Goal: Transaction & Acquisition: Purchase product/service

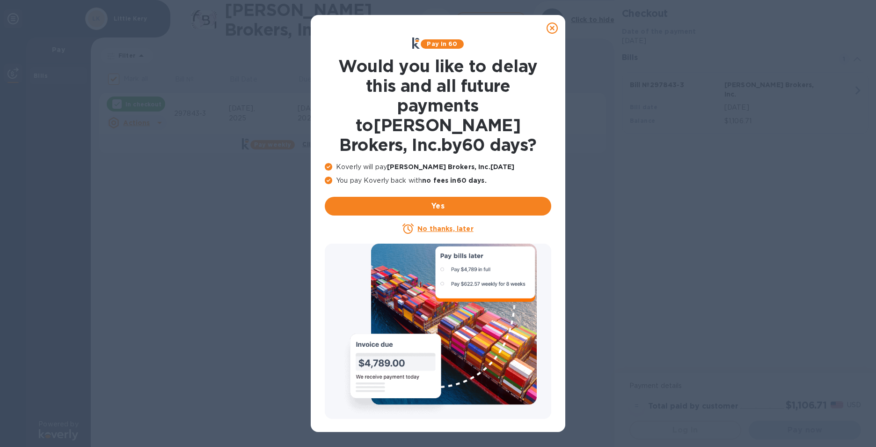
click at [437, 225] on u "No thanks, later" at bounding box center [446, 228] width 56 height 7
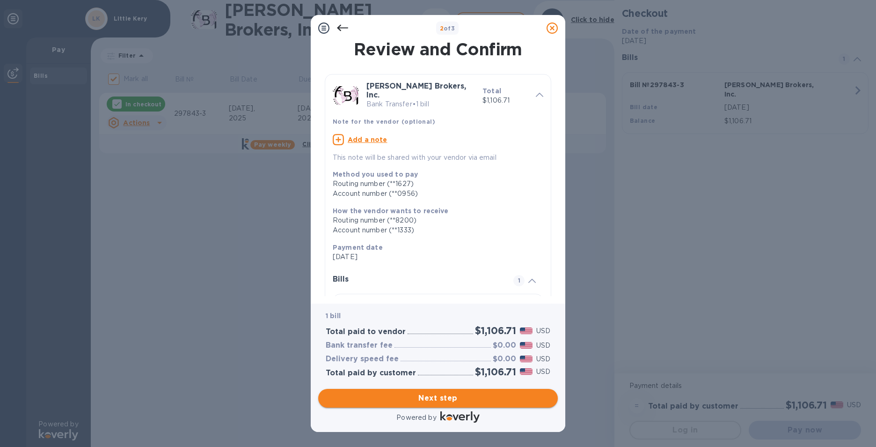
click at [456, 397] on span "Next step" at bounding box center [438, 397] width 225 height 11
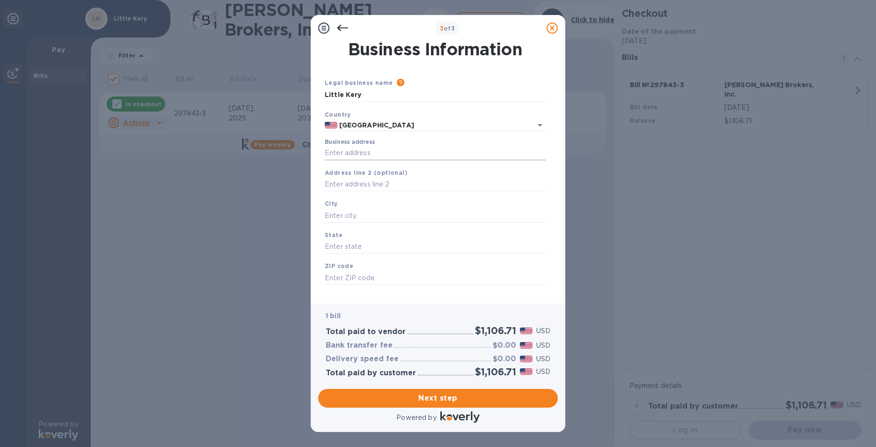
click at [386, 150] on input "Business address" at bounding box center [435, 153] width 221 height 14
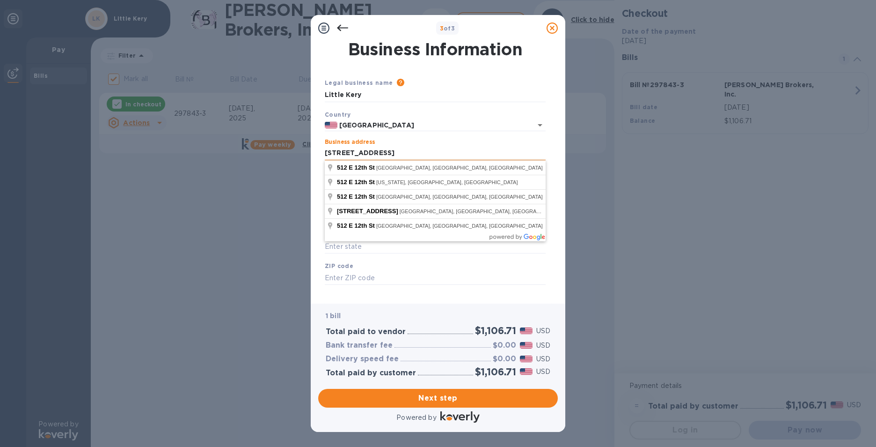
click at [452, 152] on input "[STREET_ADDRESS]" at bounding box center [435, 153] width 221 height 14
type input "[STREET_ADDRESS]"
type input "[GEOGRAPHIC_DATA]"
type input "CA"
type input "90015"
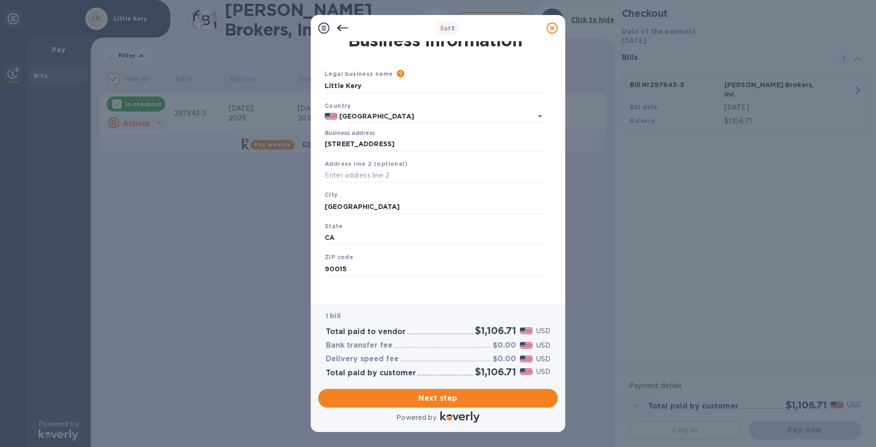
scroll to position [11, 0]
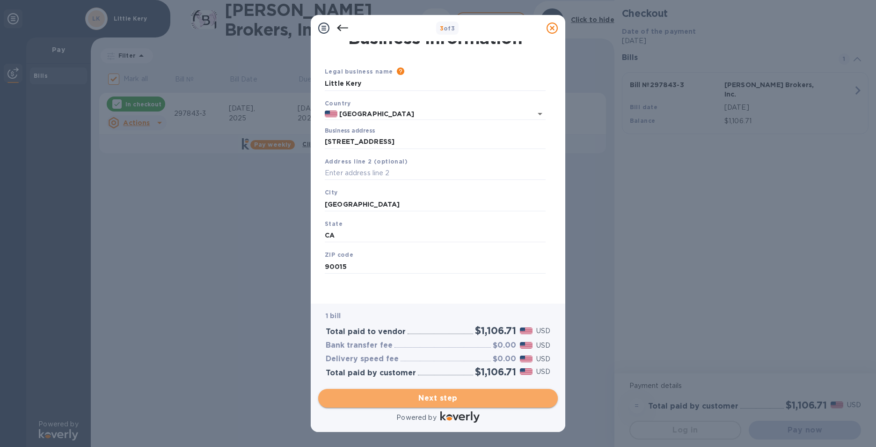
click at [443, 394] on span "Next step" at bounding box center [438, 397] width 225 height 11
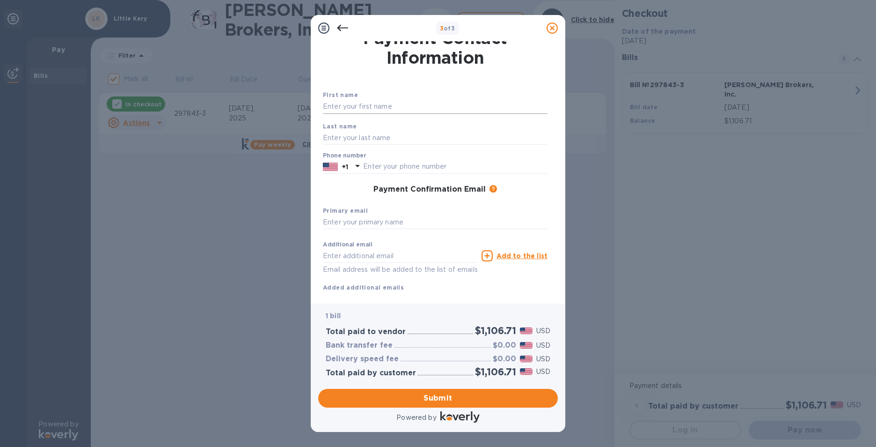
click at [406, 104] on input "text" at bounding box center [435, 107] width 225 height 14
type input "L"
type input "[PERSON_NAME]"
click at [412, 140] on input "text" at bounding box center [435, 138] width 225 height 14
type input "[PERSON_NAME]"
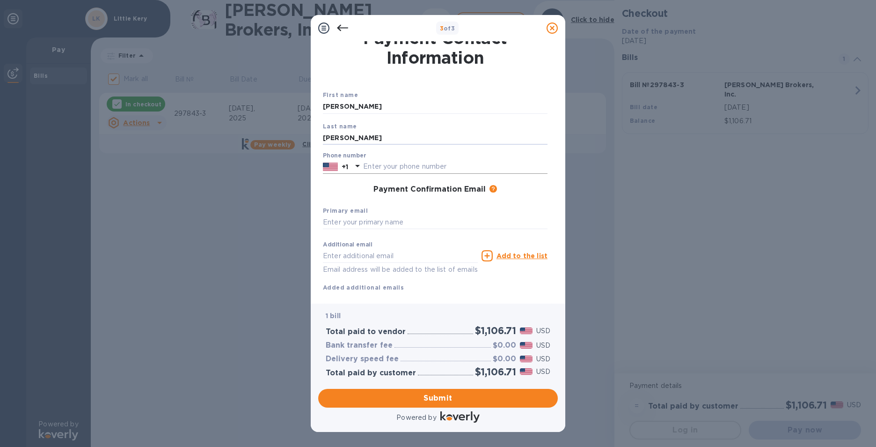
click at [430, 165] on input "text" at bounding box center [455, 167] width 184 height 14
type input "5626444163"
click at [386, 218] on input "text" at bounding box center [435, 222] width 225 height 14
type input "[EMAIL_ADDRESS][DOMAIN_NAME]"
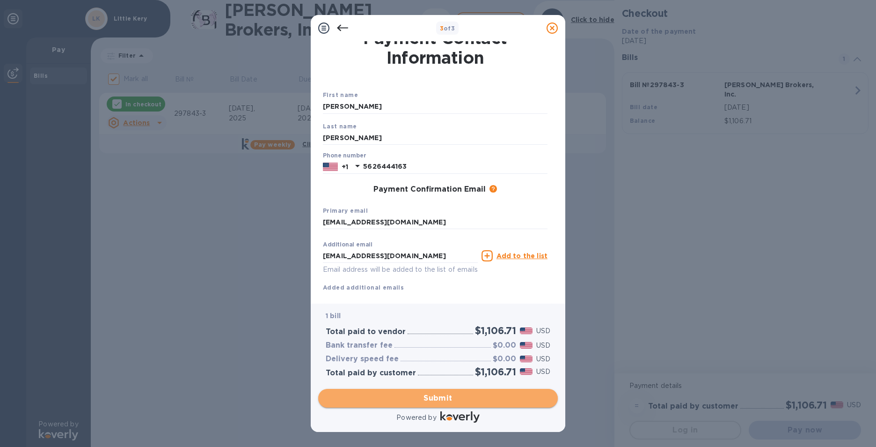
click at [467, 396] on span "Submit" at bounding box center [438, 397] width 225 height 11
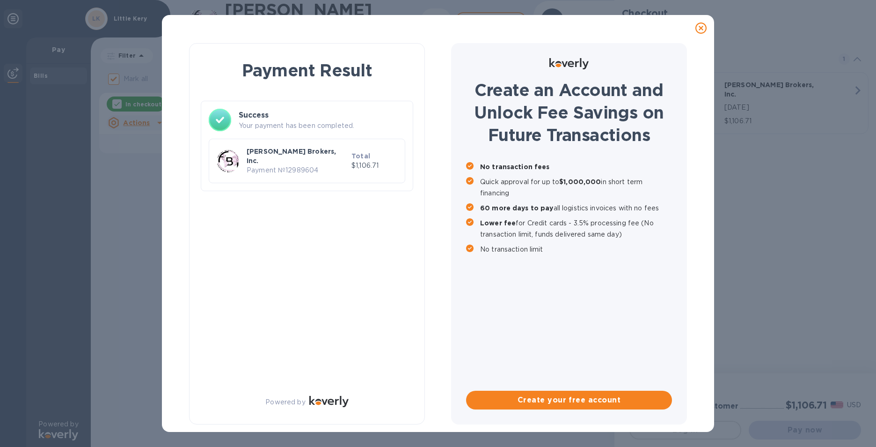
checkbox input "false"
